Goal: Task Accomplishment & Management: Use online tool/utility

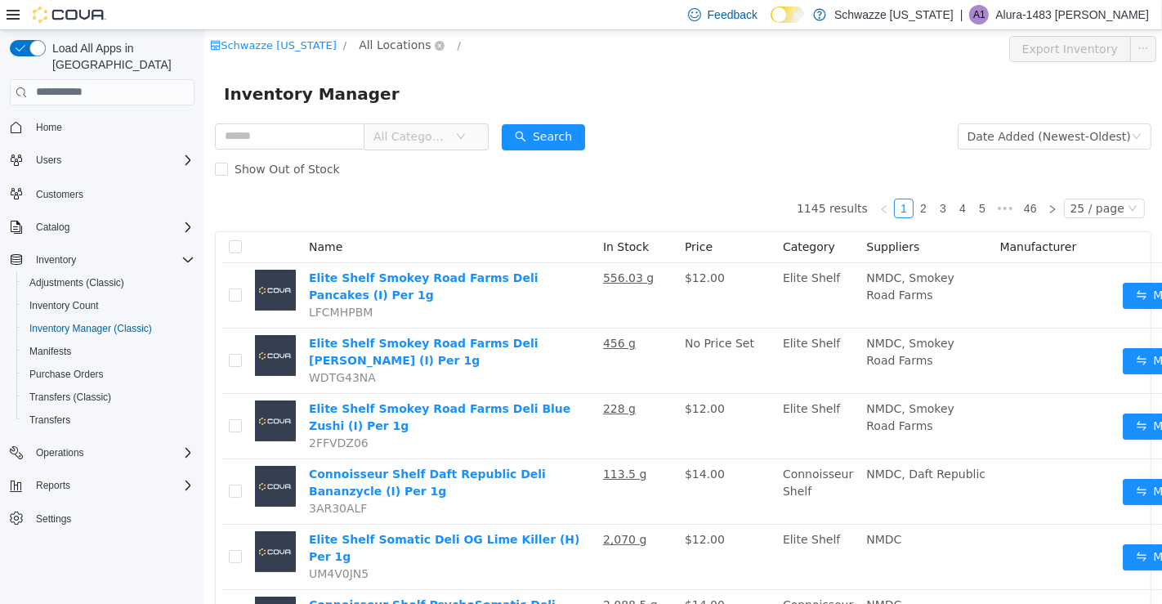
click at [400, 48] on span "All Locations" at bounding box center [394, 44] width 72 height 18
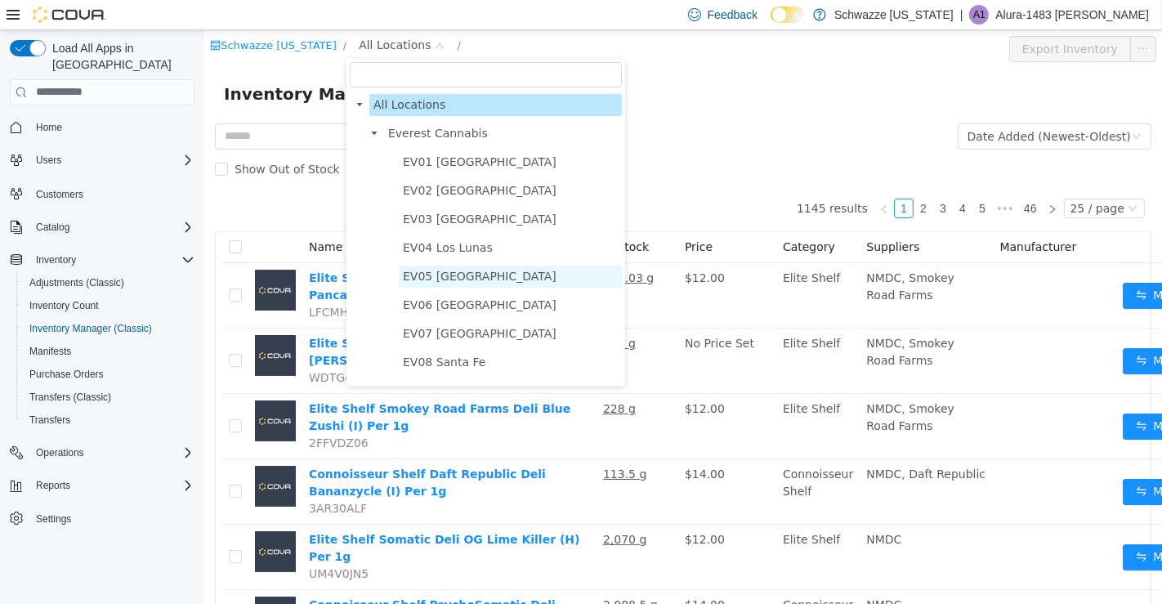
click at [485, 278] on span "EV05 Uptown" at bounding box center [509, 276] width 223 height 22
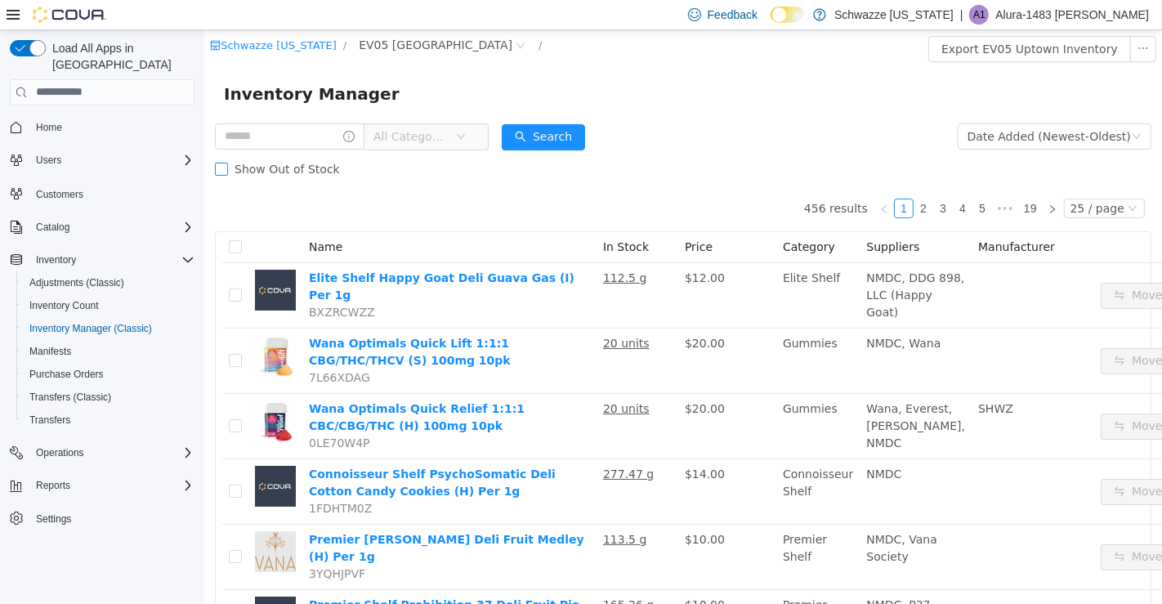
click at [305, 153] on label "Show Out of Stock" at bounding box center [280, 168] width 132 height 33
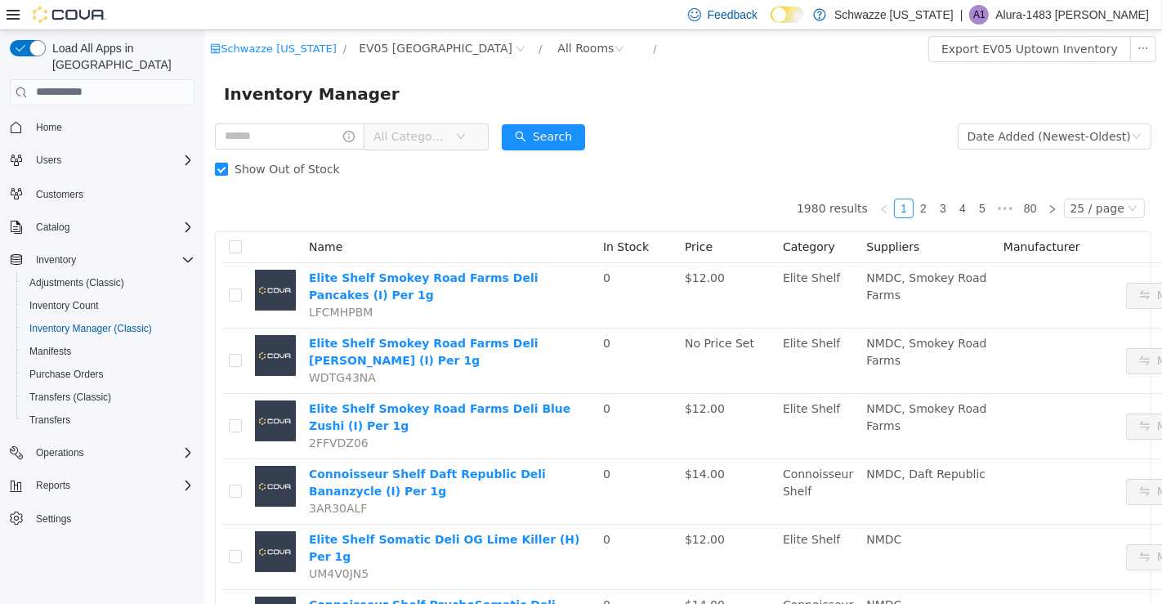
click at [226, 169] on span at bounding box center [220, 168] width 13 height 13
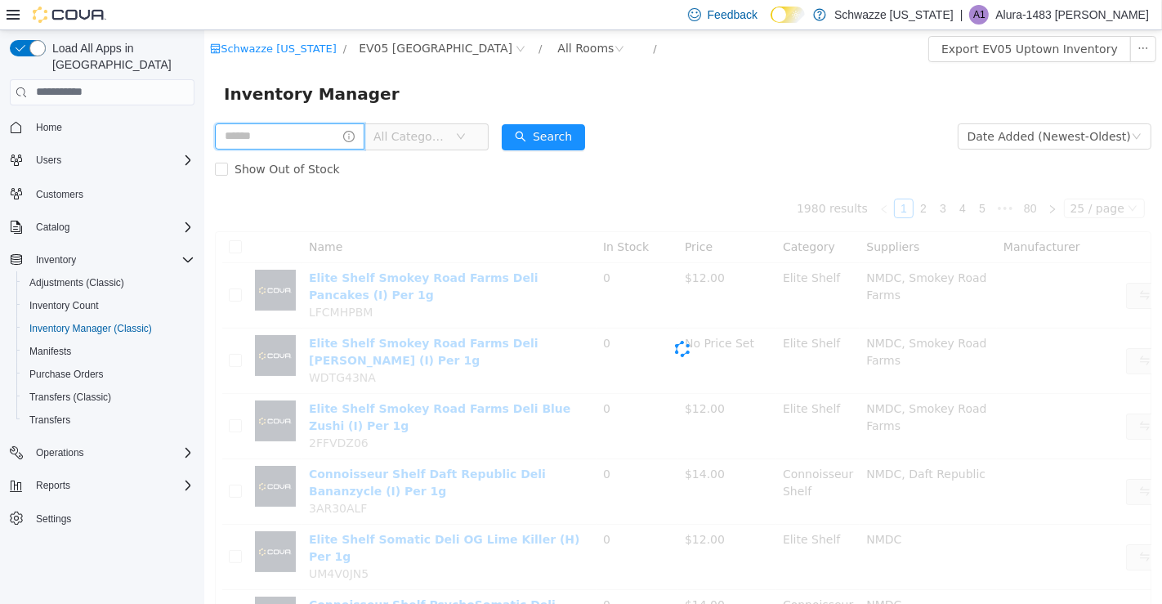
click at [266, 142] on input "text" at bounding box center [289, 136] width 150 height 26
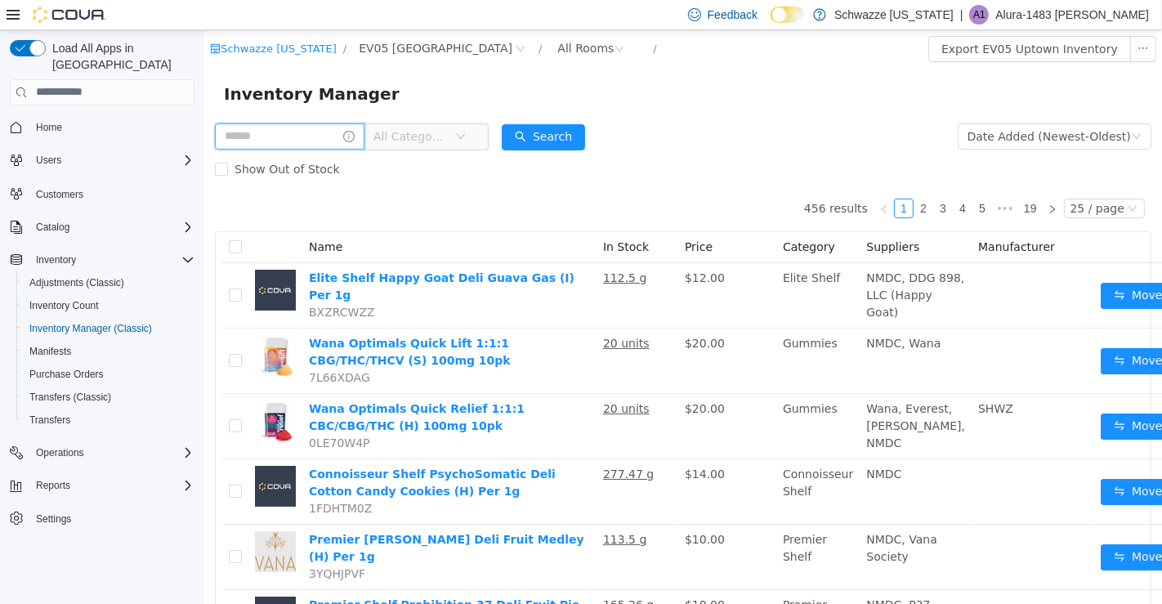
type input "****"
click at [583, 149] on button "Search" at bounding box center [557, 136] width 83 height 26
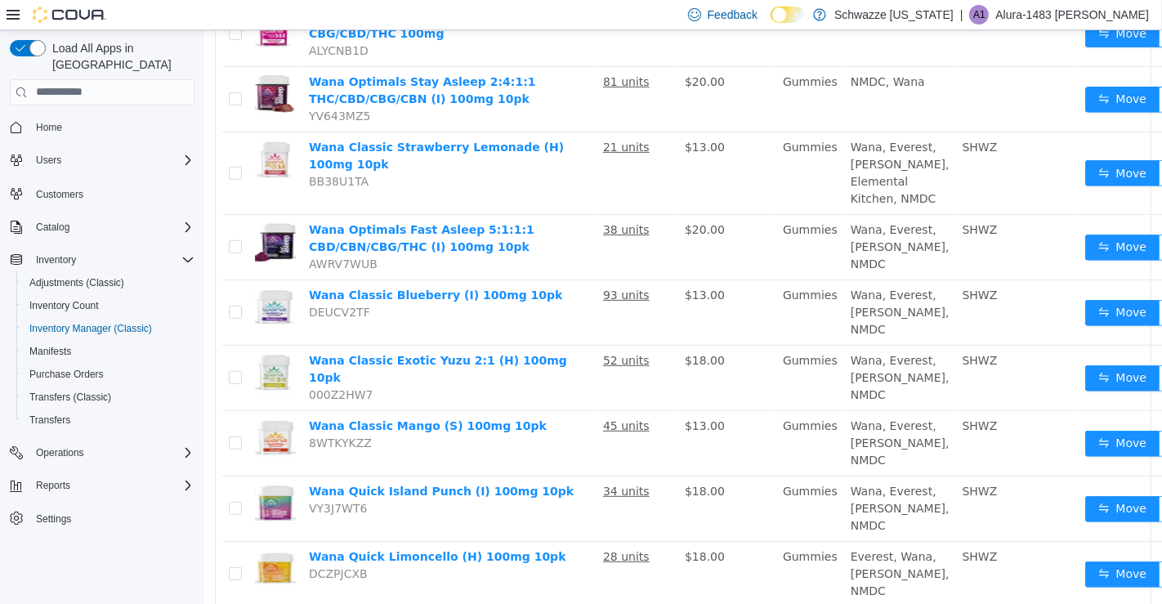
scroll to position [599, 0]
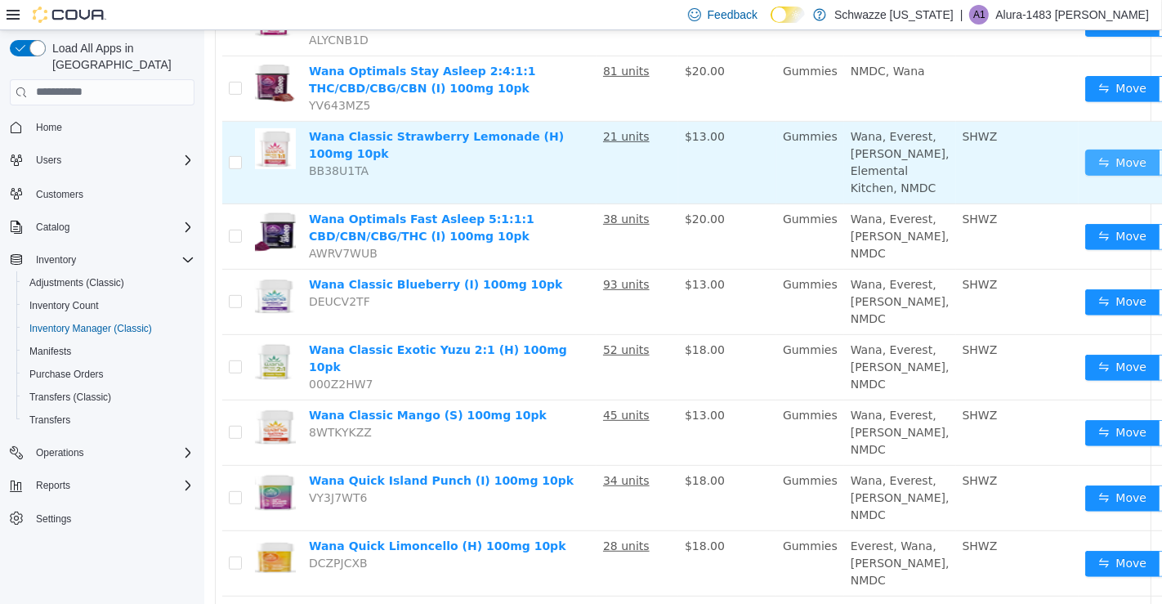
click at [1084, 155] on button "Move" at bounding box center [1121, 162] width 75 height 26
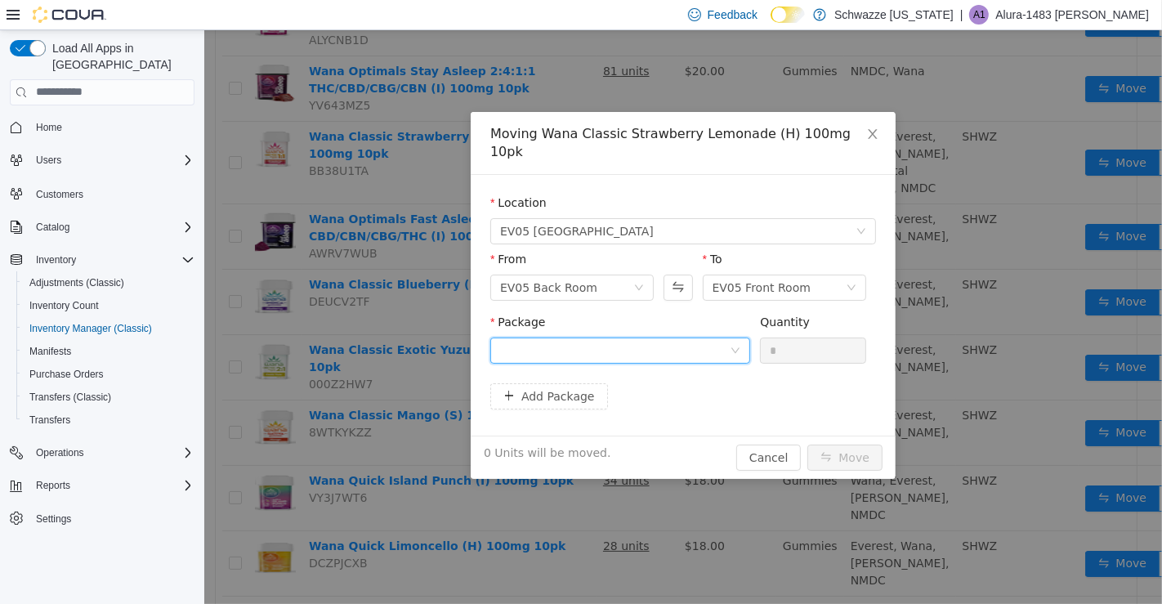
click at [718, 340] on div at bounding box center [614, 349] width 230 height 25
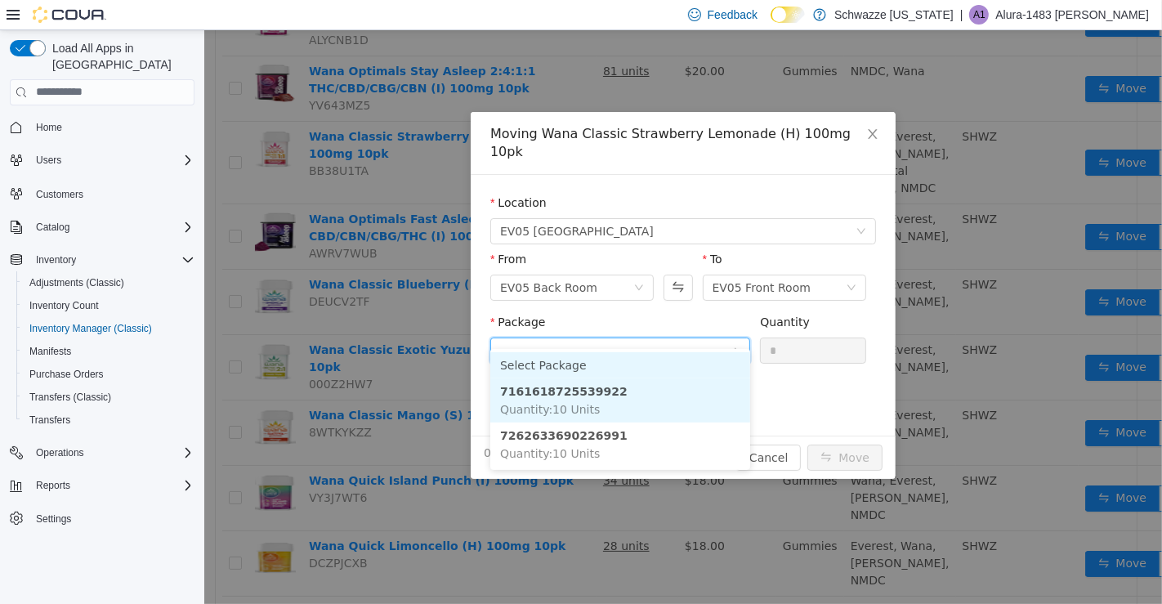
click at [712, 386] on li "7161618725539922 Quantity : 10 Units" at bounding box center [619, 399] width 260 height 44
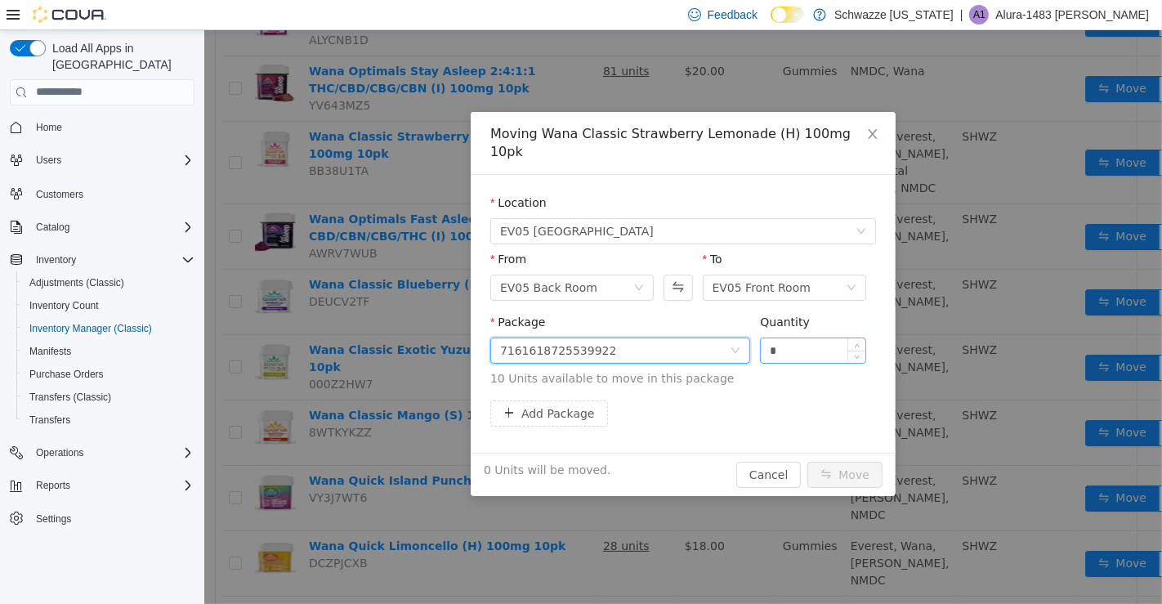
click at [826, 337] on input "*" at bounding box center [812, 349] width 105 height 25
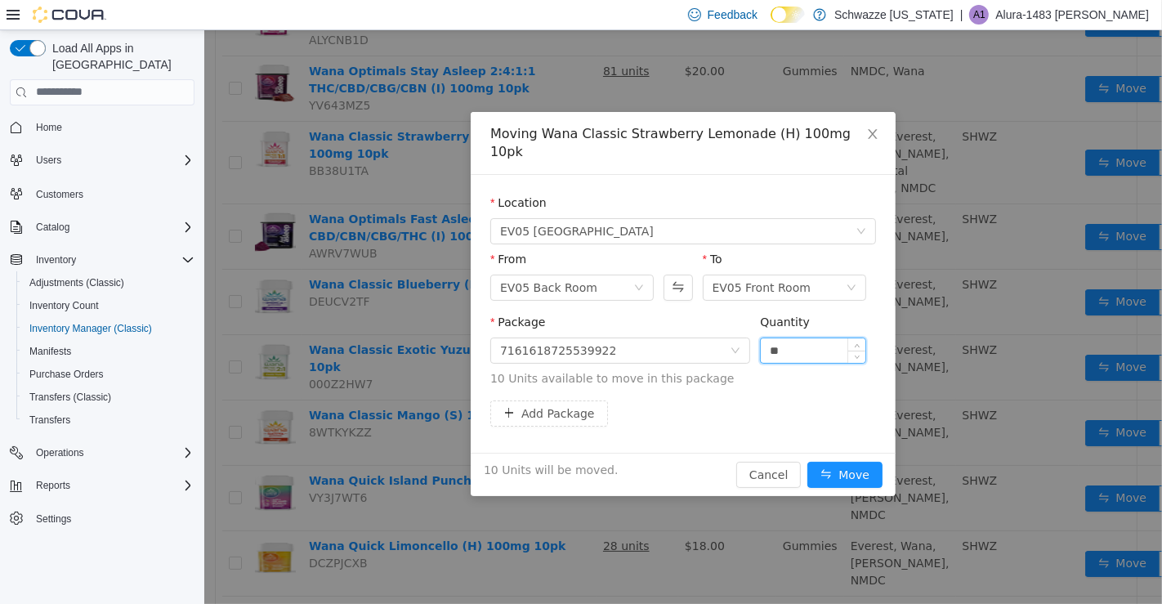
type input "**"
click at [823, 465] on button "Move" at bounding box center [843, 474] width 75 height 26
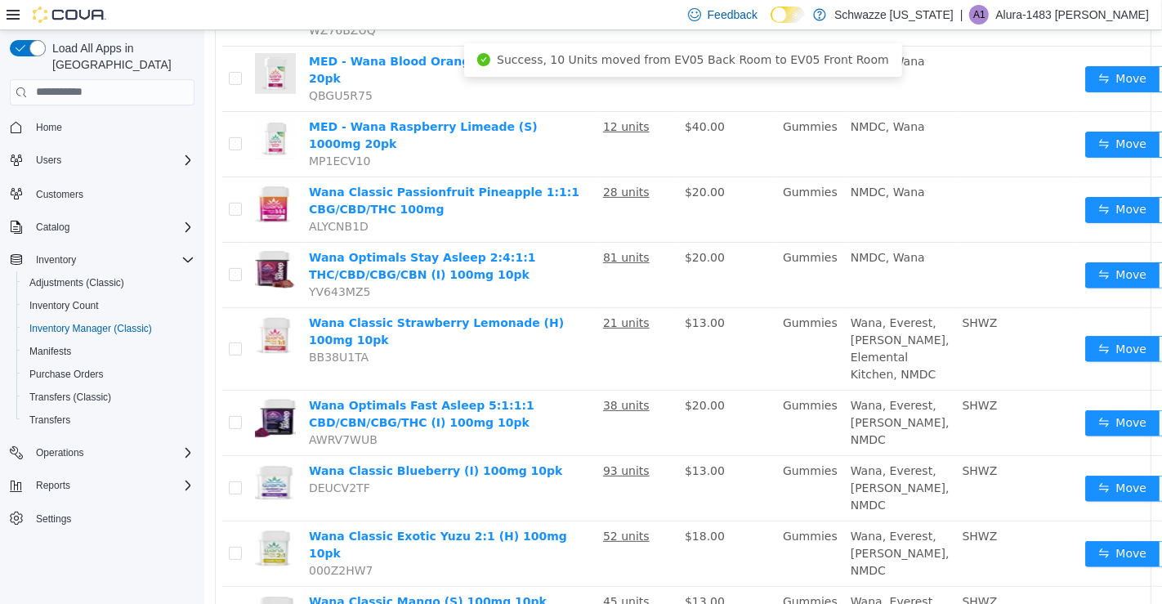
scroll to position [409, 0]
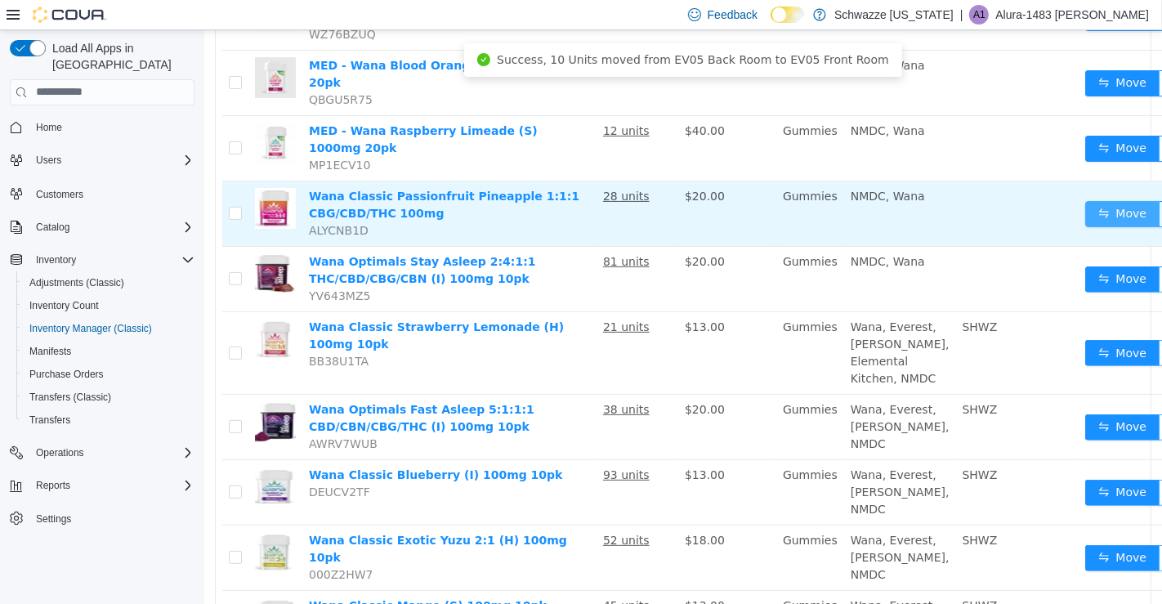
click at [1084, 200] on button "Move" at bounding box center [1121, 213] width 75 height 26
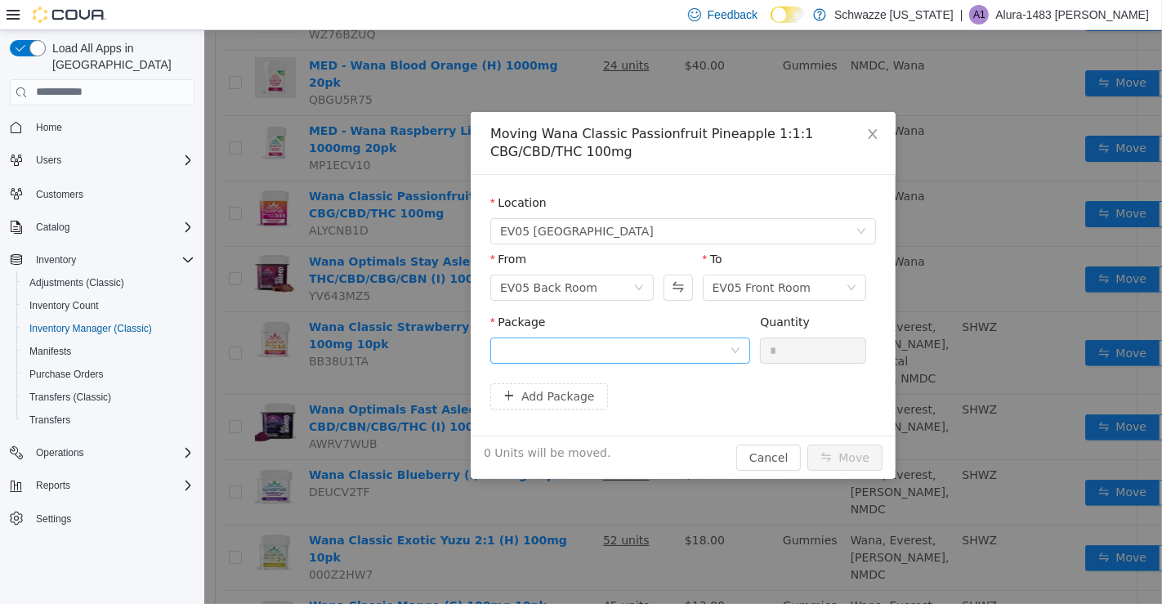
click at [732, 349] on icon "icon: down" at bounding box center [735, 350] width 10 height 10
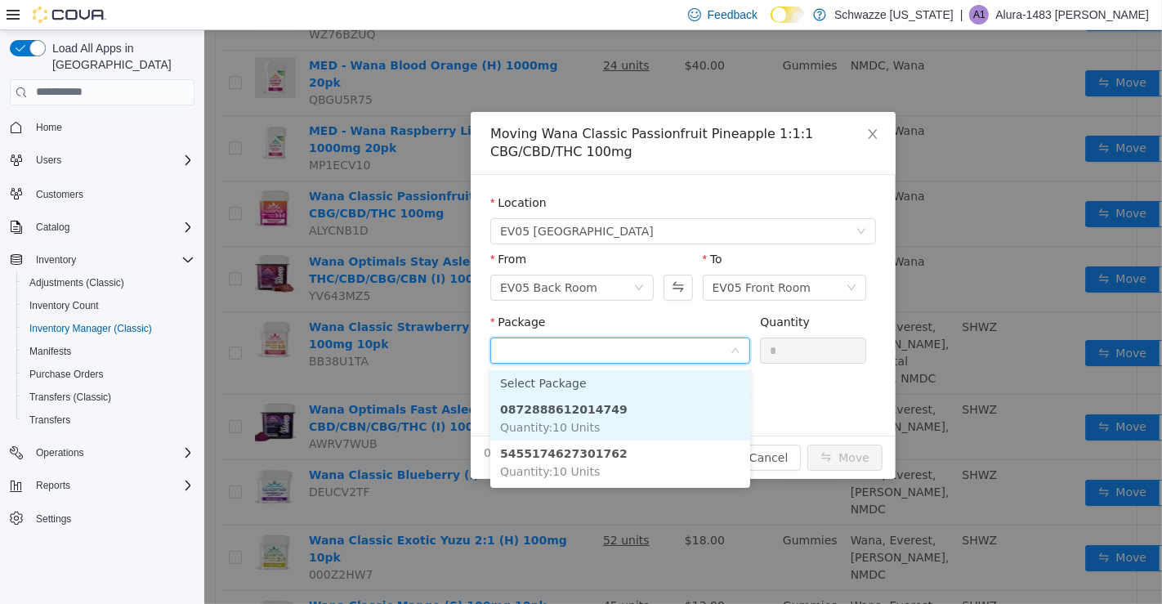
click at [695, 414] on li "0872888612014749 Quantity : 10 Units" at bounding box center [619, 417] width 260 height 44
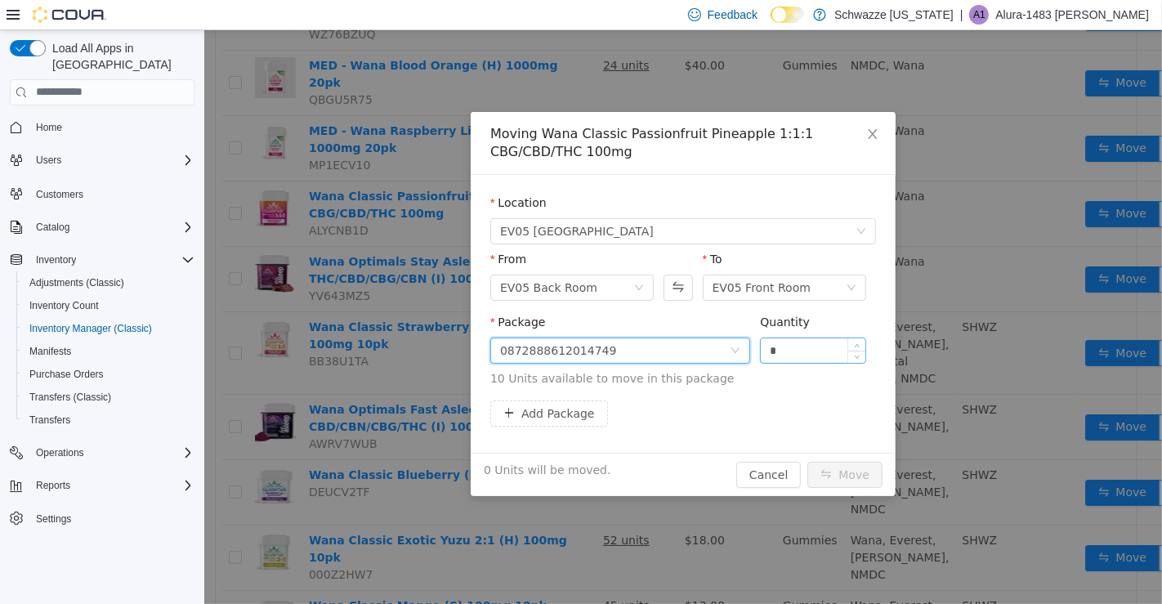
click at [815, 354] on input "*" at bounding box center [812, 349] width 105 height 25
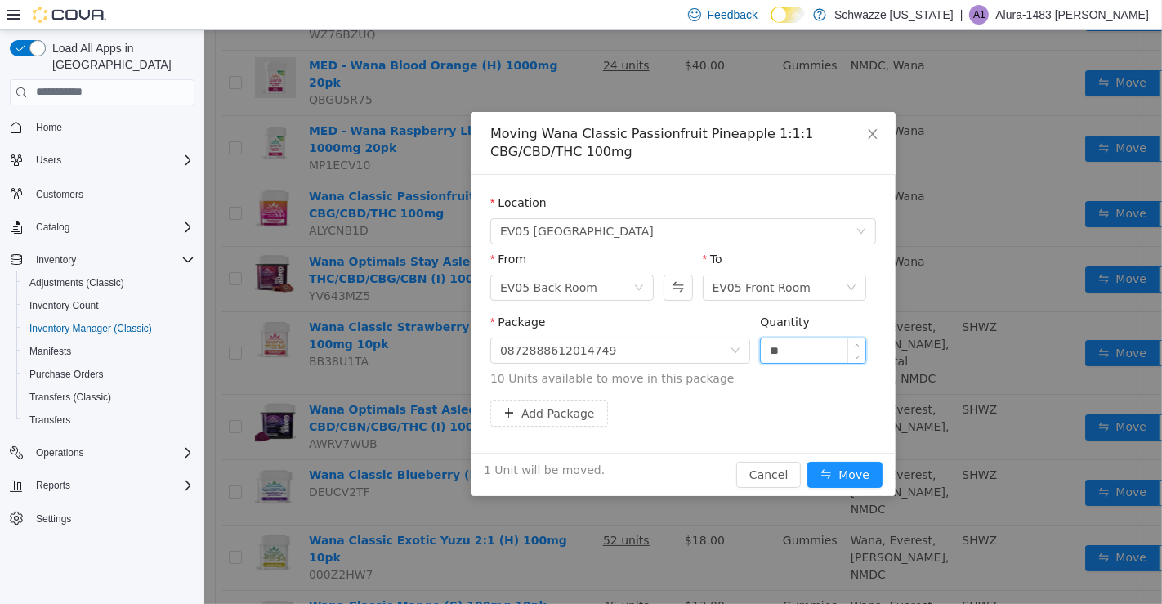
type input "*"
type input "**"
click at [837, 482] on button "Move" at bounding box center [843, 474] width 75 height 26
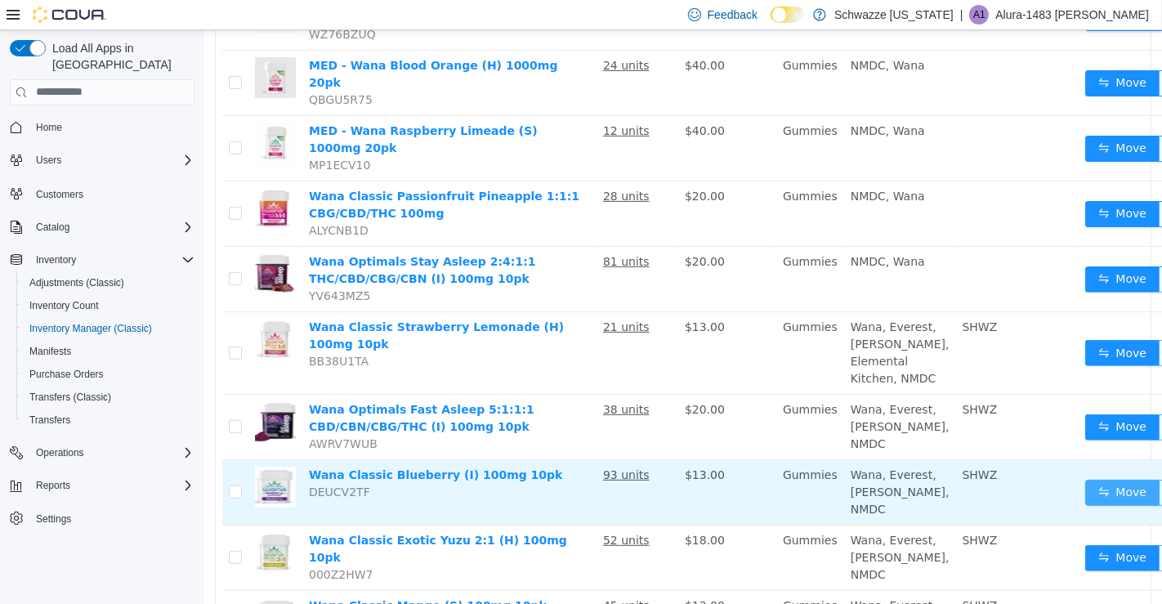
click at [1084, 505] on button "Move" at bounding box center [1121, 492] width 75 height 26
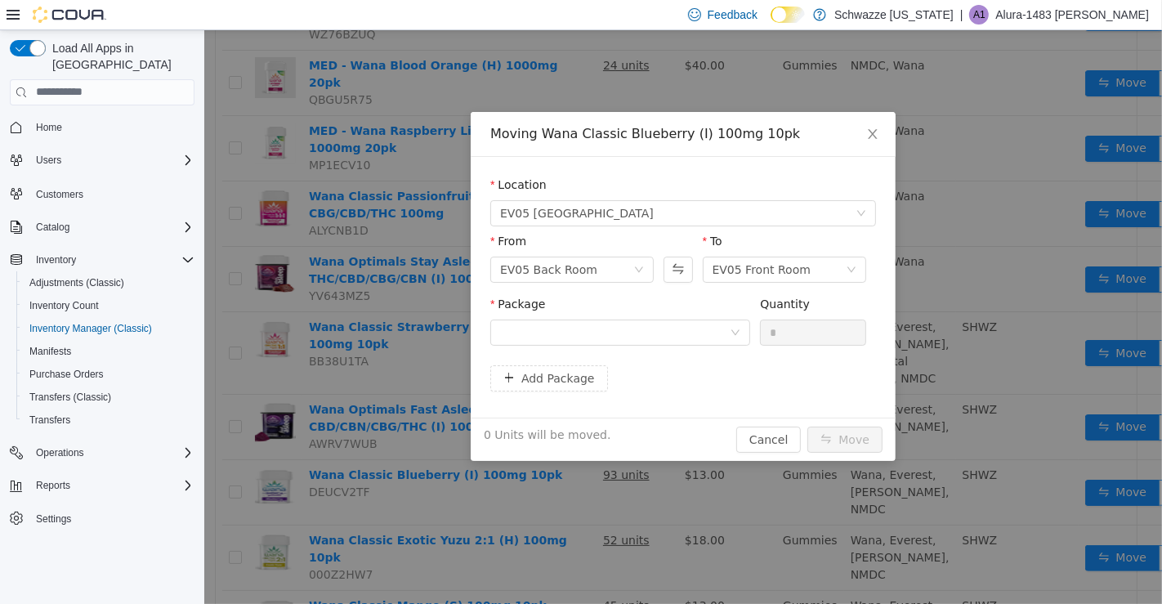
click at [702, 309] on div "Package" at bounding box center [619, 307] width 260 height 24
click at [713, 319] on div at bounding box center [614, 331] width 230 height 25
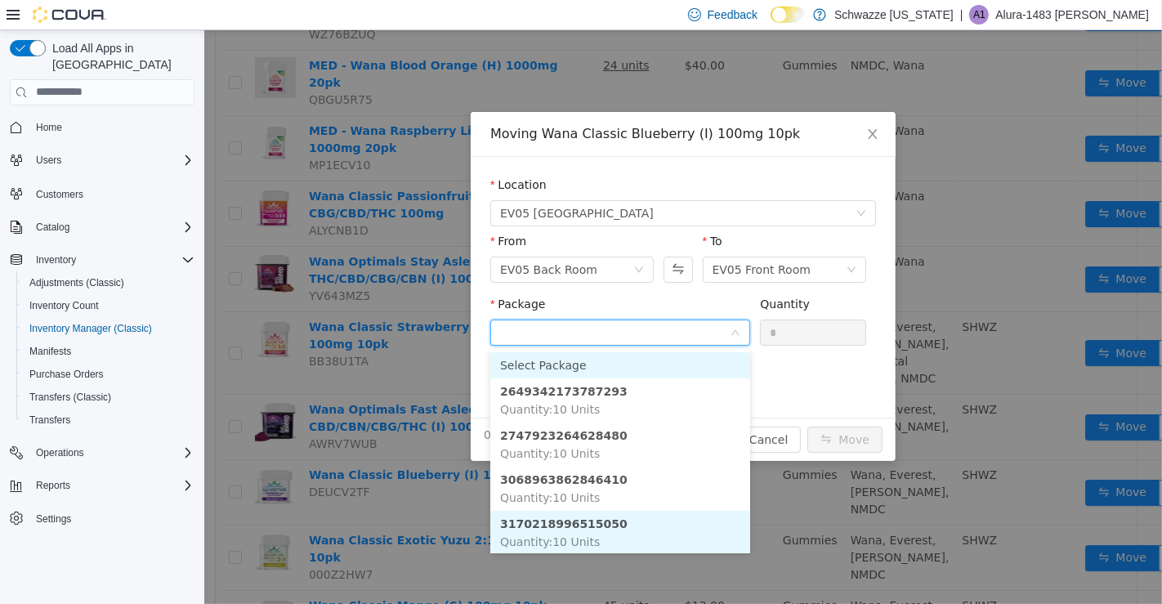
click at [643, 538] on li "3170218996515050 Quantity : 10 Units" at bounding box center [619, 532] width 260 height 44
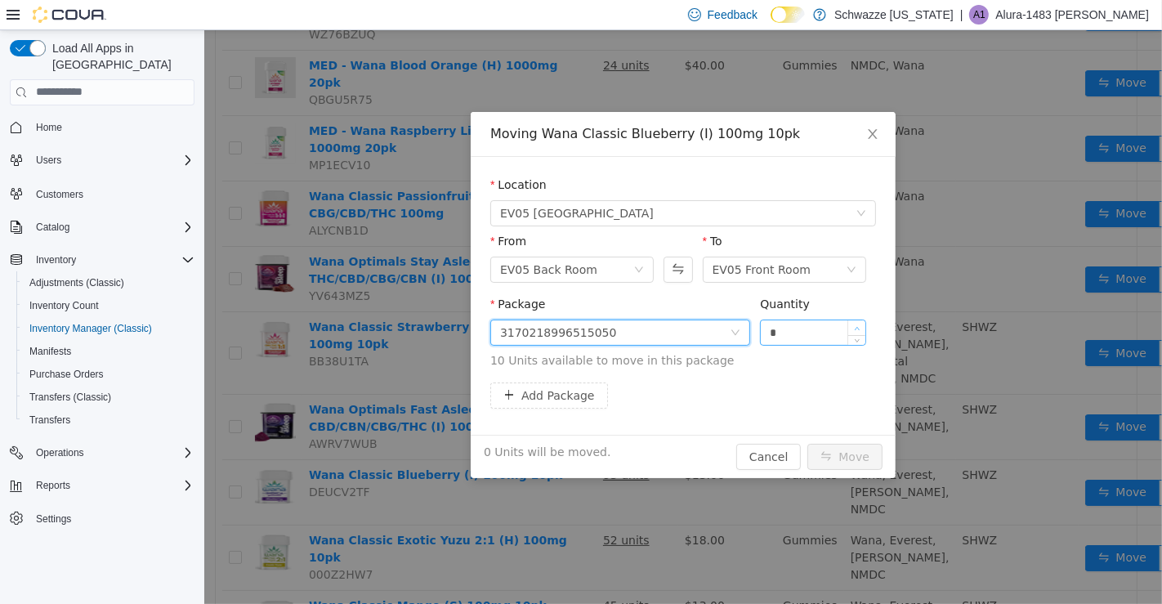
click at [855, 326] on icon "icon: up" at bounding box center [856, 327] width 5 height 3
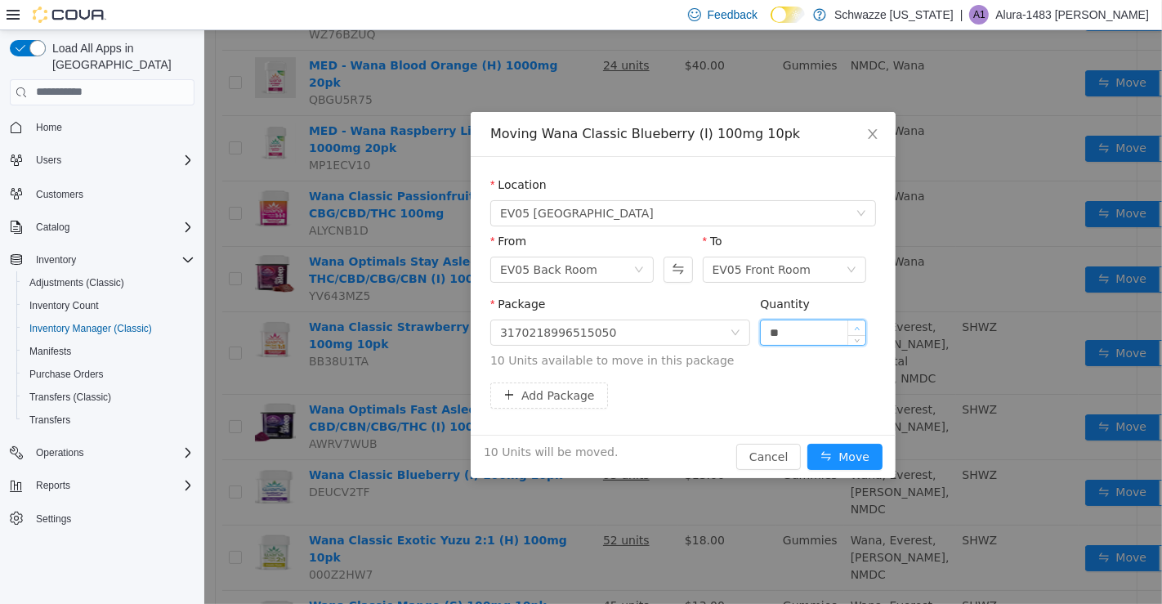
type input "**"
click at [851, 457] on button "Move" at bounding box center [843, 456] width 75 height 26
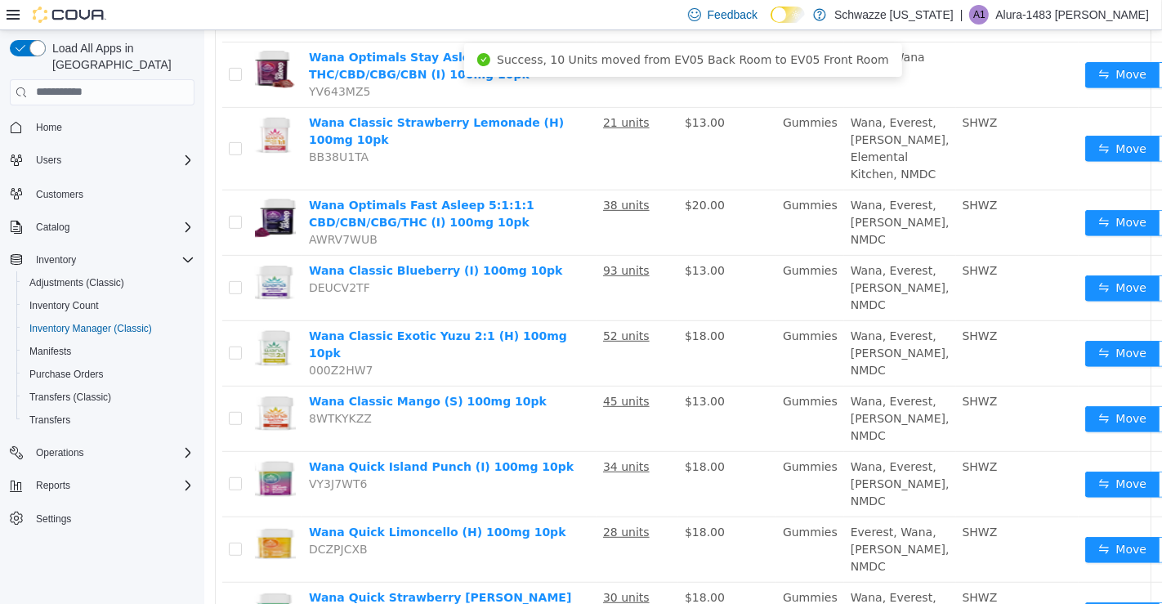
scroll to position [615, 0]
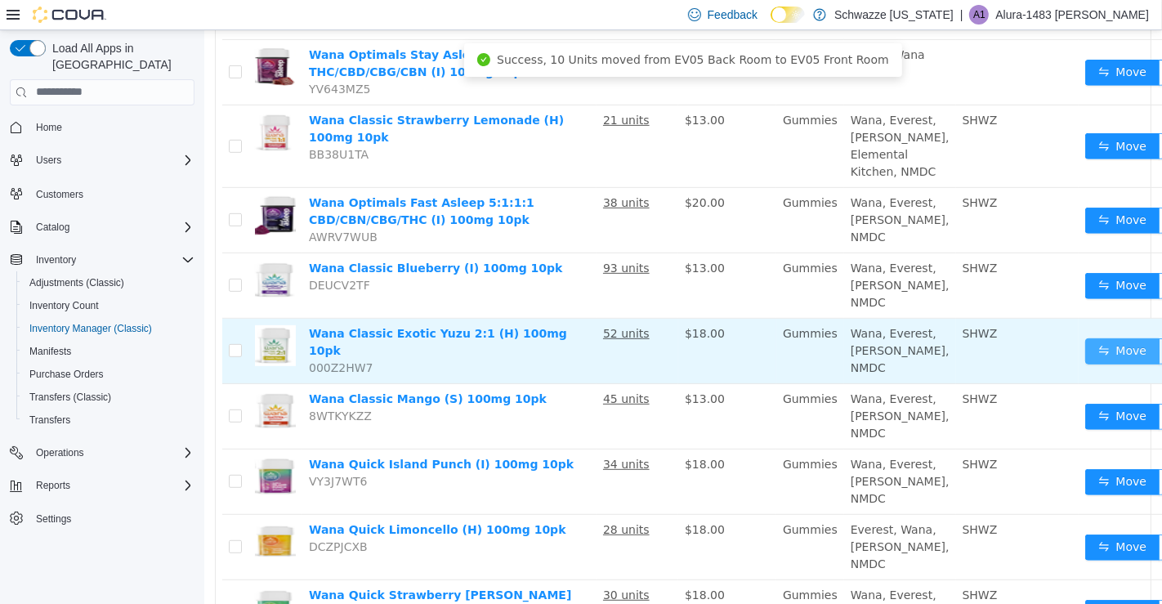
click at [1084, 364] on button "Move" at bounding box center [1121, 350] width 75 height 26
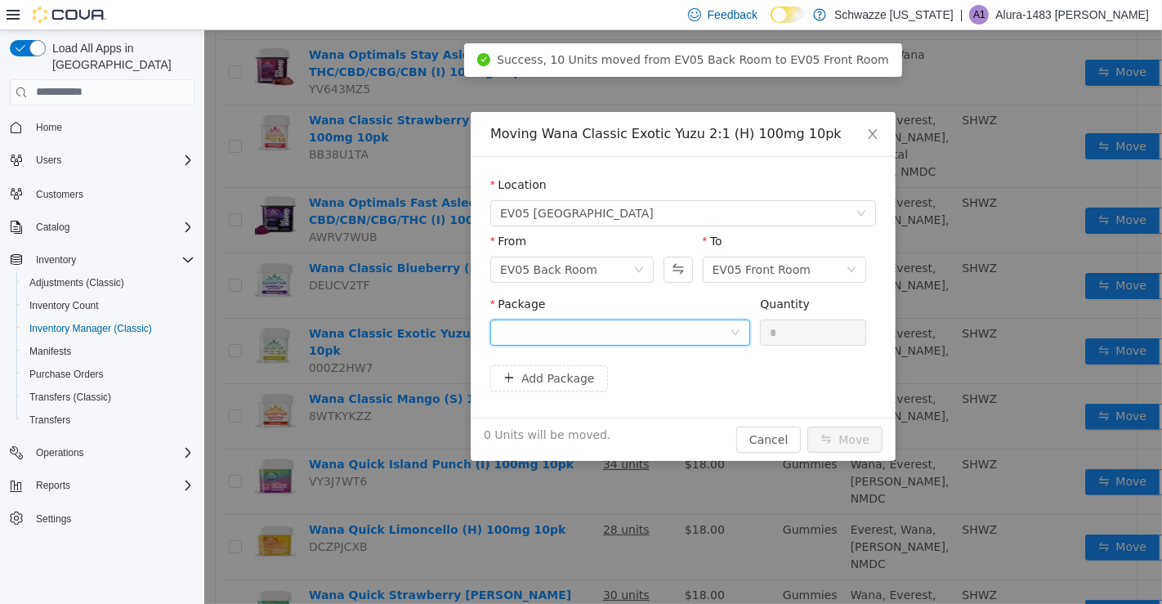
click at [669, 320] on div at bounding box center [614, 331] width 230 height 25
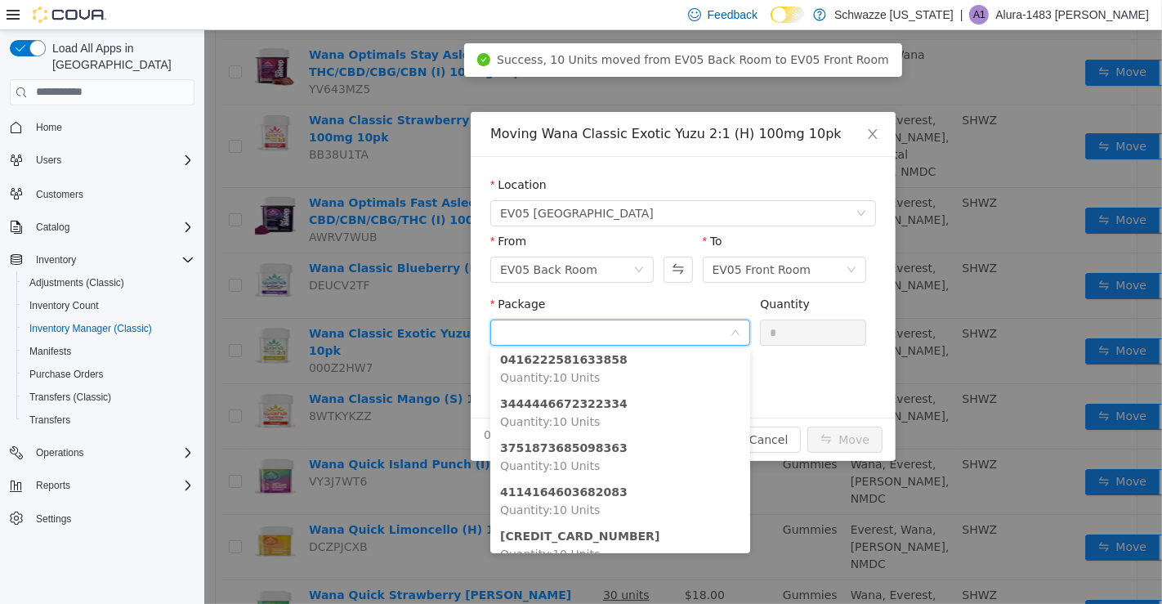
scroll to position [48, 0]
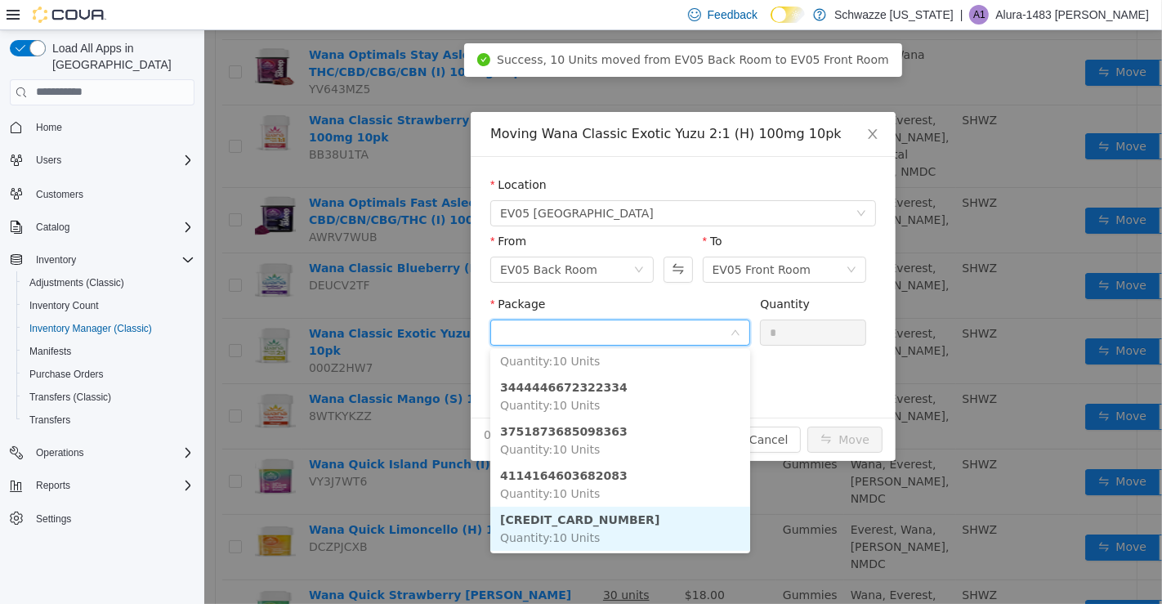
click at [669, 528] on li "6274062166669016 Quantity : 10 Units" at bounding box center [619, 528] width 260 height 44
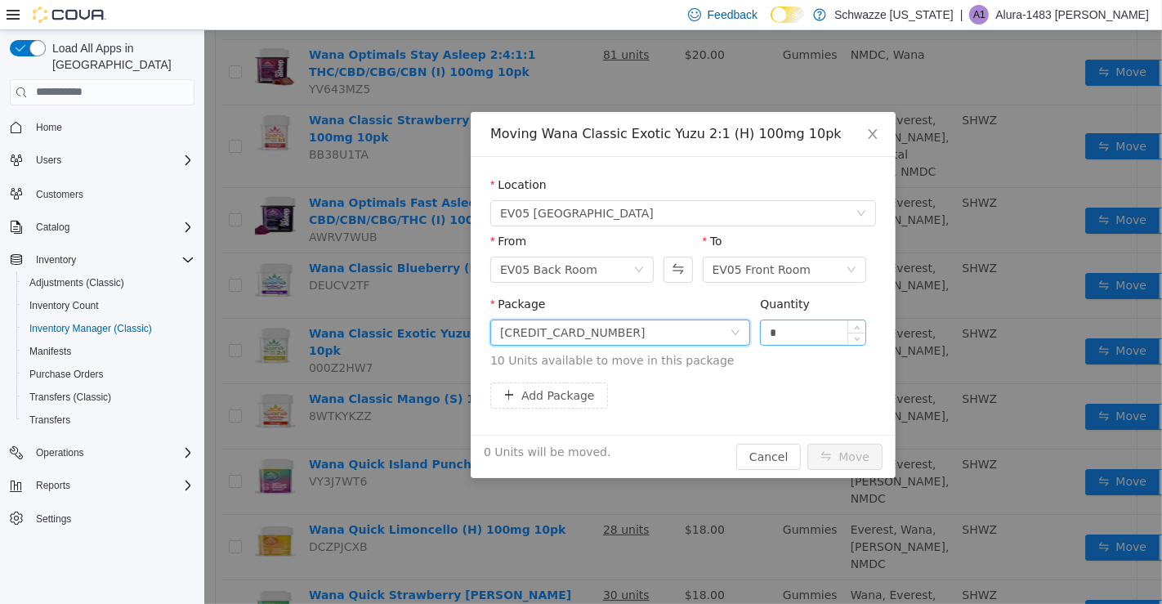
click at [830, 324] on input "*" at bounding box center [812, 331] width 105 height 25
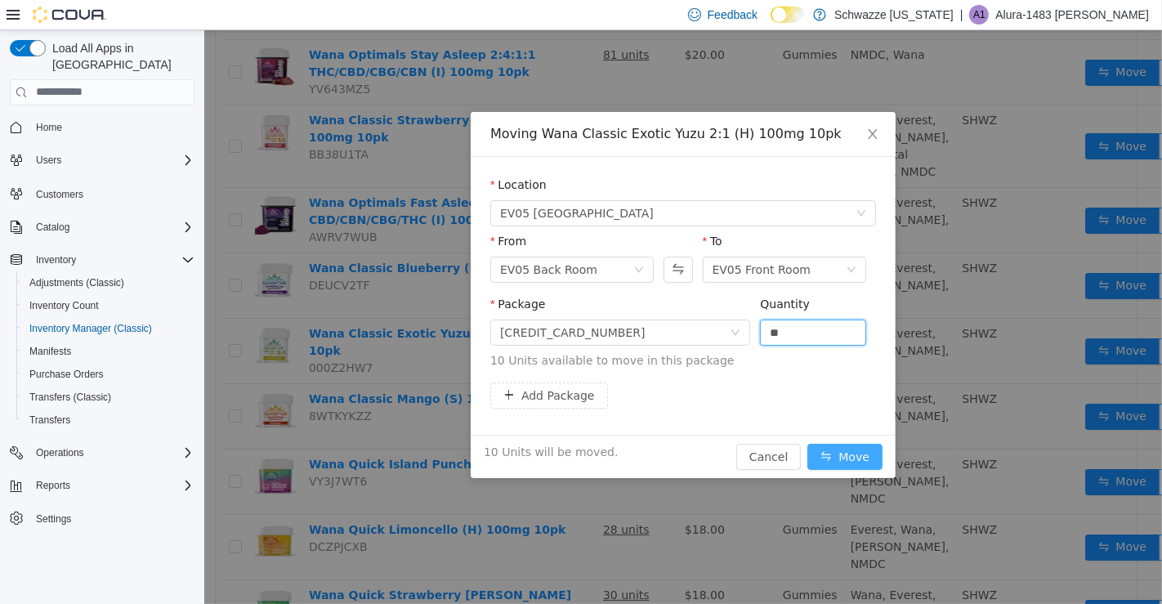
type input "**"
click at [856, 460] on button "Move" at bounding box center [843, 456] width 75 height 26
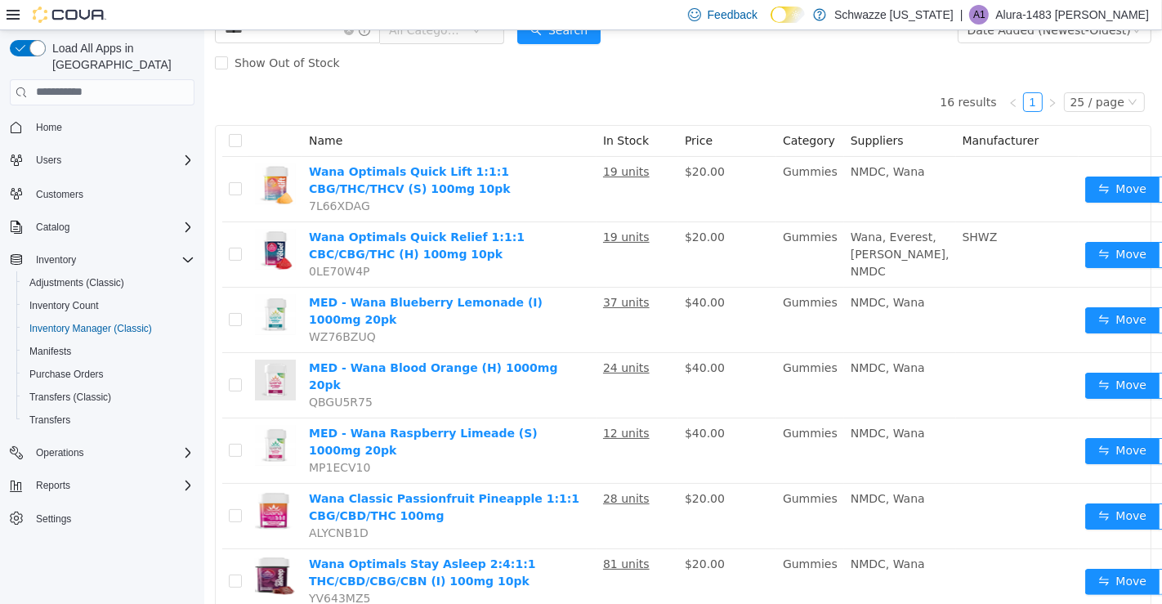
scroll to position [0, 0]
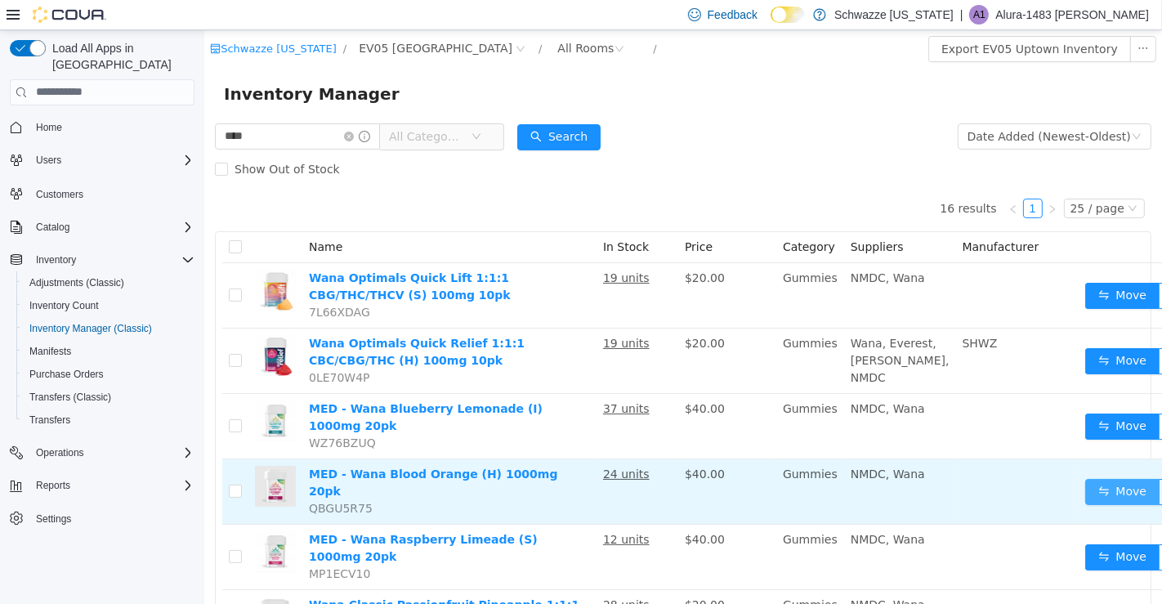
click at [1084, 493] on button "Move" at bounding box center [1121, 491] width 75 height 26
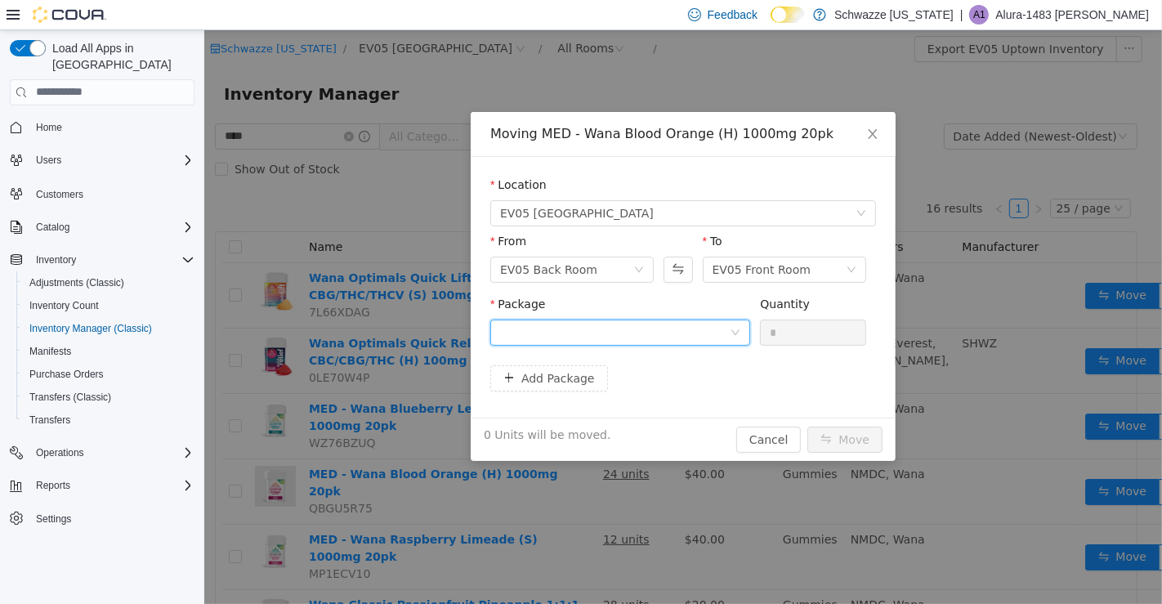
click at [735, 335] on icon "icon: down" at bounding box center [735, 332] width 10 height 10
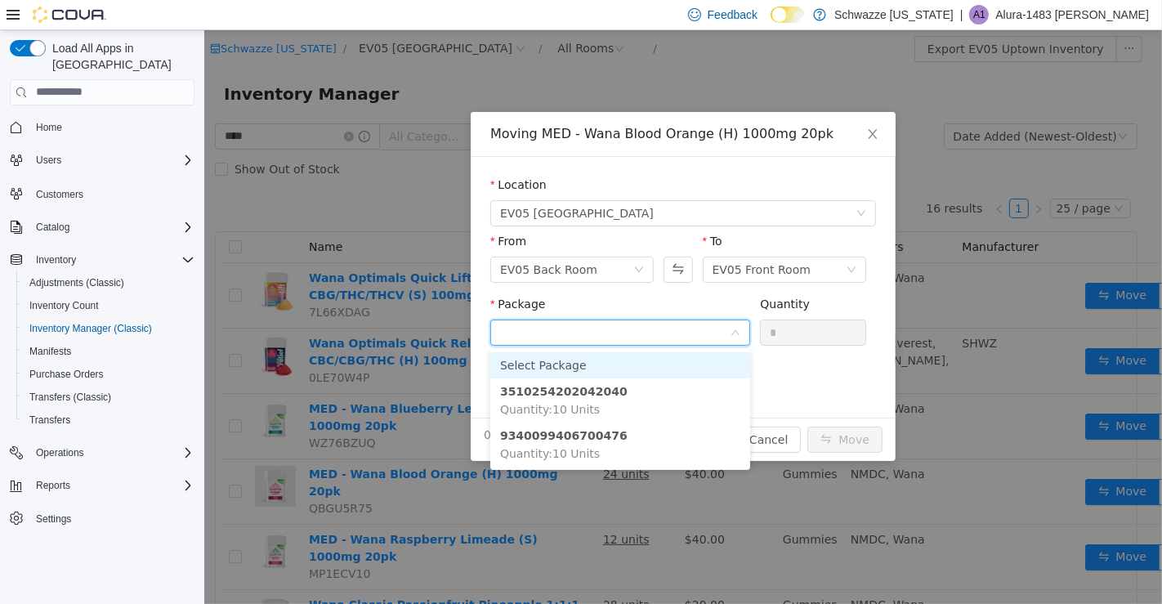
click at [698, 449] on li "9340099406700476 Quantity : 10 Units" at bounding box center [619, 444] width 260 height 44
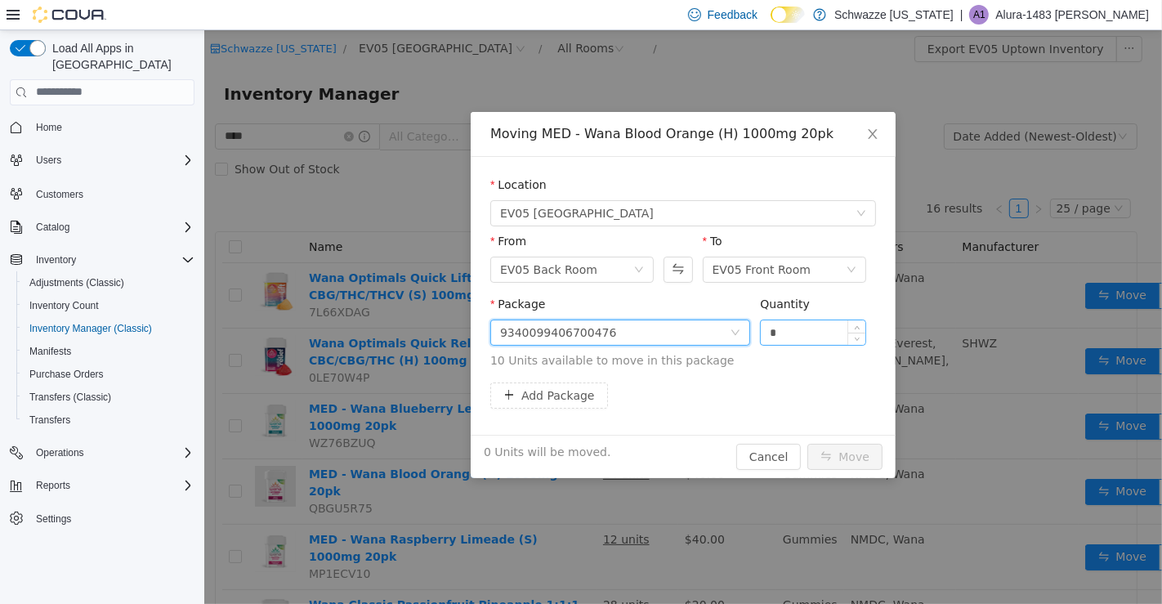
click at [838, 337] on input "*" at bounding box center [812, 331] width 105 height 25
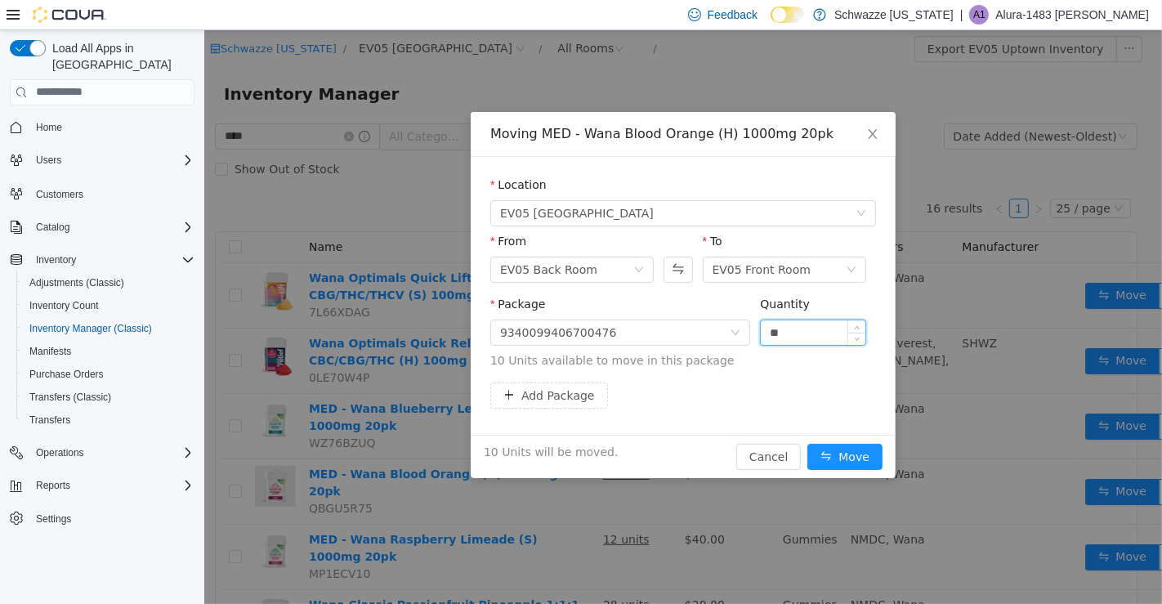
type input "**"
click at [837, 456] on button "Move" at bounding box center [843, 456] width 75 height 26
